Goal: Information Seeking & Learning: Learn about a topic

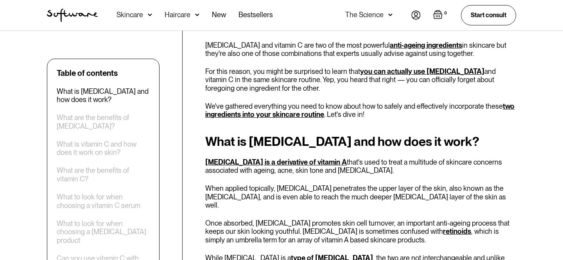
scroll to position [325, 0]
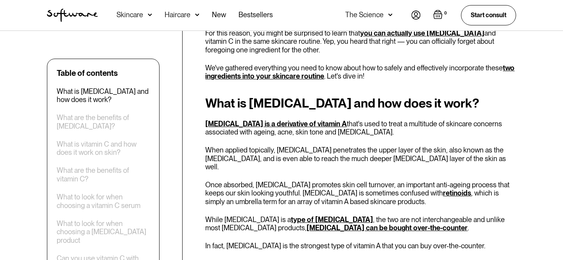
click at [361, 120] on p "[MEDICAL_DATA] is a derivative of vitamin A that's used to treat a multitude of…" at bounding box center [360, 128] width 311 height 17
click at [369, 120] on p "[MEDICAL_DATA] is a derivative of vitamin A that's used to treat a multitude of…" at bounding box center [360, 128] width 311 height 17
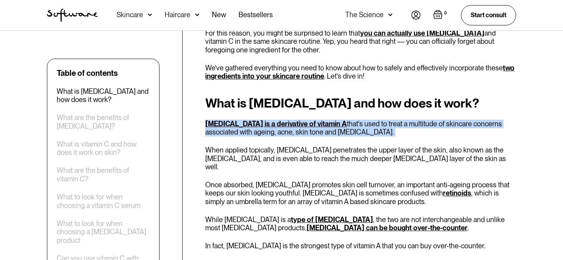
click at [368, 120] on p "[MEDICAL_DATA] is a derivative of vitamin A that's used to treat a multitude of…" at bounding box center [360, 128] width 311 height 17
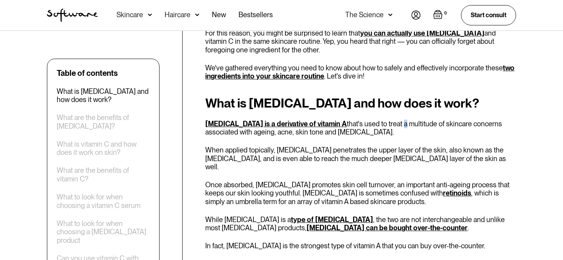
click at [368, 120] on p "[MEDICAL_DATA] is a derivative of vitamin A that's used to treat a multitude of…" at bounding box center [360, 128] width 311 height 17
click at [375, 120] on p "[MEDICAL_DATA] is a derivative of vitamin A that's used to treat a multitude of…" at bounding box center [360, 128] width 311 height 17
click at [425, 120] on p "[MEDICAL_DATA] is a derivative of vitamin A that's used to treat a multitude of…" at bounding box center [360, 128] width 311 height 17
